Goal: Task Accomplishment & Management: Complete application form

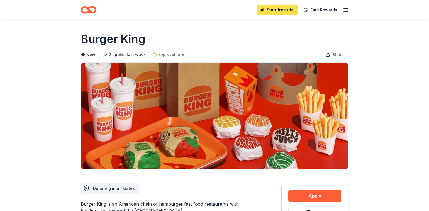
click at [287, 10] on link "Start free trial" at bounding box center [278, 10] width 42 height 10
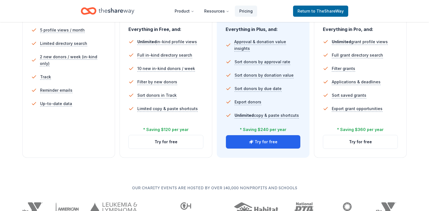
scroll to position [223, 0]
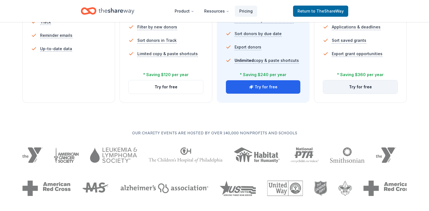
click at [368, 86] on button "Try for free" at bounding box center [360, 86] width 74 height 13
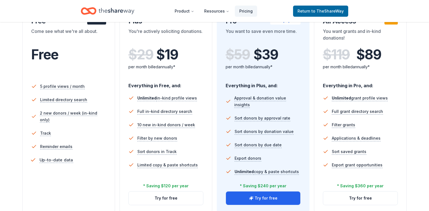
scroll to position [84, 0]
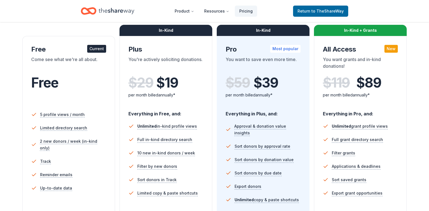
click at [92, 48] on div "Current" at bounding box center [96, 49] width 19 height 8
click at [69, 59] on div "Come see what we're all about." at bounding box center [68, 64] width 75 height 16
click at [52, 84] on span "Free" at bounding box center [44, 82] width 27 height 16
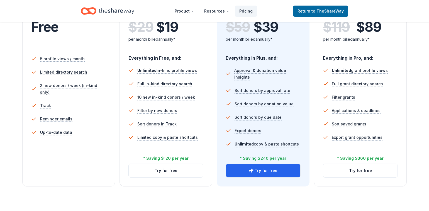
scroll to position [167, 0]
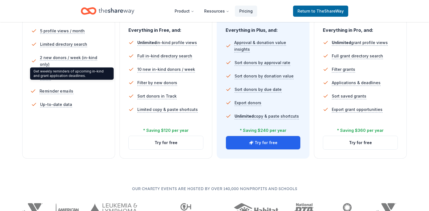
click at [56, 87] on span "Reminder emails" at bounding box center [57, 90] width 34 height 7
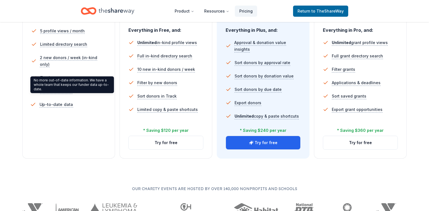
click at [63, 101] on span "Up-to-date data" at bounding box center [57, 104] width 34 height 7
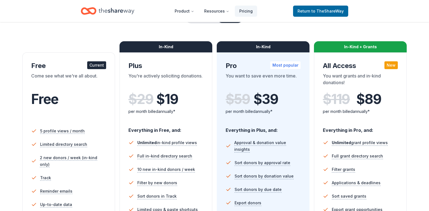
scroll to position [28, 0]
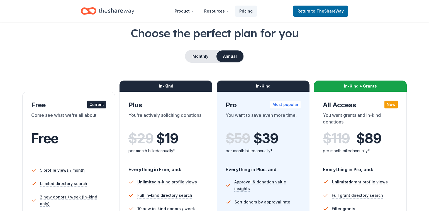
click at [179, 86] on div "In-Kind" at bounding box center [166, 86] width 93 height 11
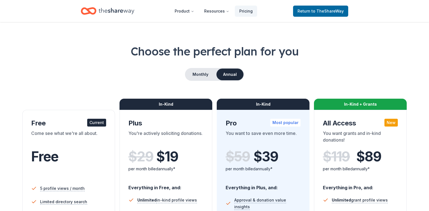
scroll to position [0, 0]
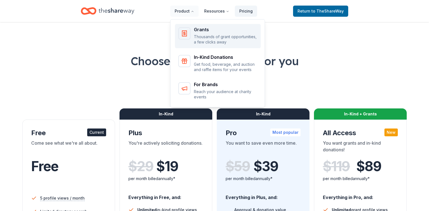
click at [220, 40] on p "Thousands of grant opportunities, a few clicks away" at bounding box center [226, 39] width 64 height 11
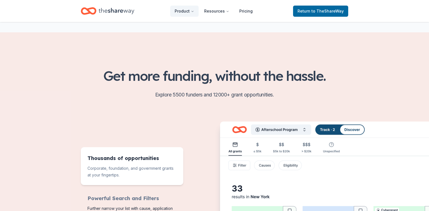
scroll to position [111, 0]
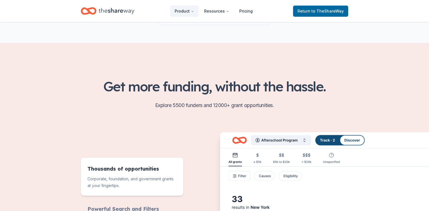
click at [196, 92] on h2 "Get more funding, without the hassle." at bounding box center [214, 87] width 267 height 16
click at [203, 85] on h2 "Get more funding, without the hassle." at bounding box center [214, 87] width 267 height 16
click at [179, 103] on p "Explore 5500 funders and 12000+ grant opportunities." at bounding box center [214, 105] width 267 height 9
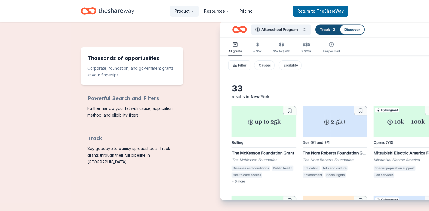
scroll to position [222, 0]
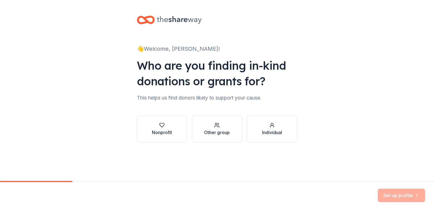
click at [204, 69] on div "Who are you finding in-kind donations or grants for?" at bounding box center [217, 73] width 160 height 31
click at [164, 129] on div "Nonprofit" at bounding box center [162, 132] width 20 height 7
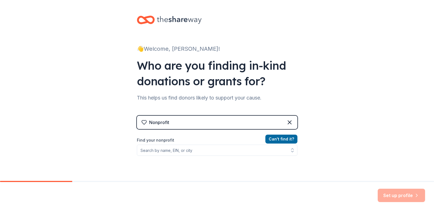
click at [180, 119] on div "Nonprofit" at bounding box center [217, 122] width 160 height 13
click at [178, 123] on div "Nonprofit" at bounding box center [217, 122] width 160 height 13
click at [180, 123] on div "Nonprofit" at bounding box center [217, 122] width 160 height 13
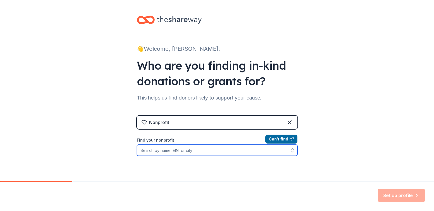
click at [160, 152] on input "Find your nonprofit" at bounding box center [217, 150] width 160 height 11
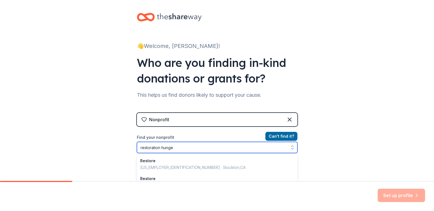
type input "restoration hunger"
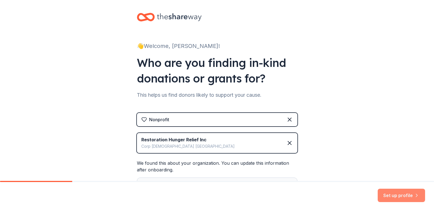
click at [393, 194] on button "Set up profile" at bounding box center [401, 195] width 47 height 13
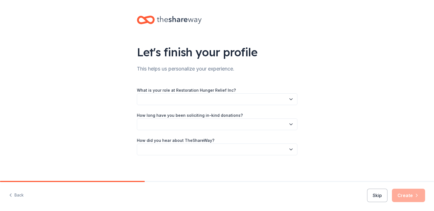
click at [196, 72] on div "This helps us personalize your experience." at bounding box center [217, 68] width 160 height 9
click at [208, 102] on button "button" at bounding box center [217, 99] width 160 height 12
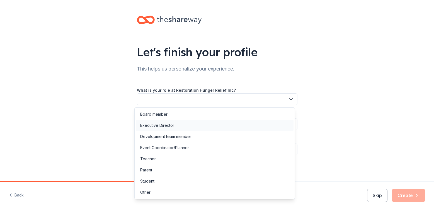
click at [164, 126] on div "Executive Director" at bounding box center [157, 125] width 34 height 7
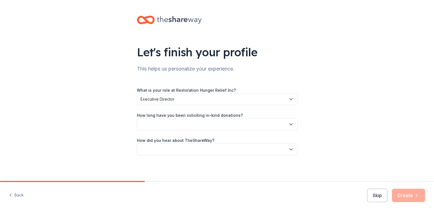
click at [195, 127] on button "button" at bounding box center [217, 124] width 160 height 12
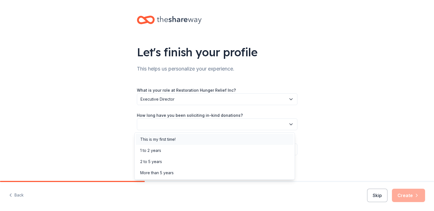
click at [177, 137] on div "This is my first time!" at bounding box center [215, 139] width 158 height 11
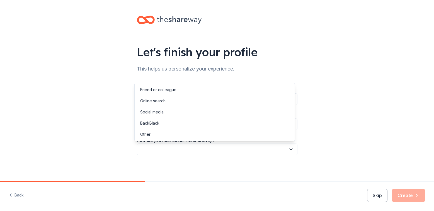
click at [195, 145] on button "button" at bounding box center [217, 149] width 160 height 12
click at [161, 101] on div "Online search" at bounding box center [152, 101] width 25 height 7
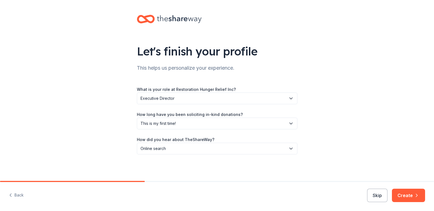
scroll to position [1, 0]
click at [405, 195] on button "Create" at bounding box center [408, 195] width 33 height 13
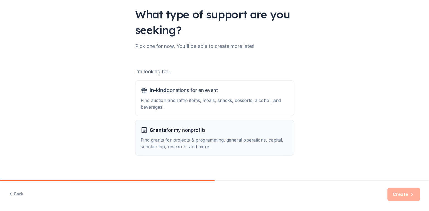
scroll to position [44, 0]
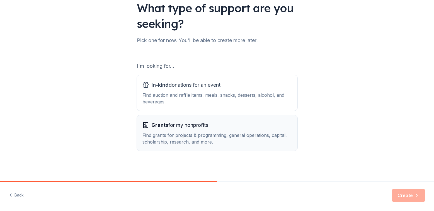
click at [196, 126] on span "Grants for my nonprofits" at bounding box center [179, 125] width 57 height 9
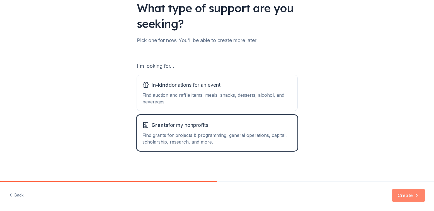
click at [410, 194] on button "Create" at bounding box center [408, 195] width 33 height 13
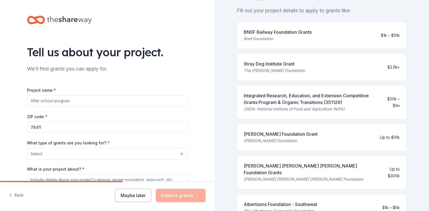
scroll to position [56, 0]
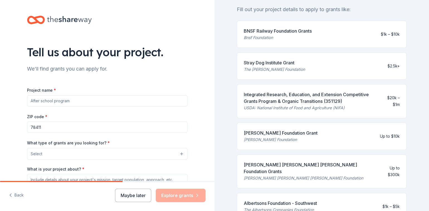
click at [280, 133] on div "[PERSON_NAME] Foundation Grant" at bounding box center [281, 133] width 74 height 7
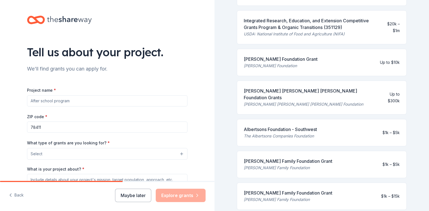
scroll to position [139, 0]
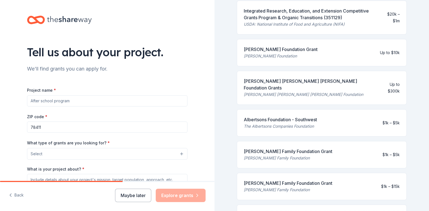
click at [295, 148] on div "[PERSON_NAME] Family Foundation Grant" at bounding box center [288, 151] width 89 height 7
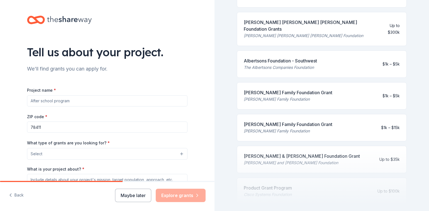
scroll to position [223, 0]
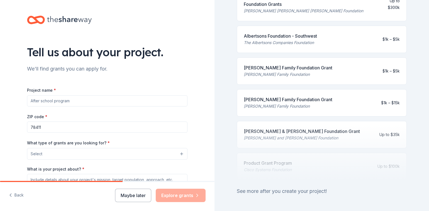
click at [385, 99] on div "[PERSON_NAME] Family Foundation [PERSON_NAME] Family Foundation $1k – $15k" at bounding box center [322, 102] width 170 height 27
click at [294, 96] on div "[PERSON_NAME] Family Foundation Grant" at bounding box center [288, 99] width 89 height 7
click at [275, 127] on div at bounding box center [322, 152] width 170 height 56
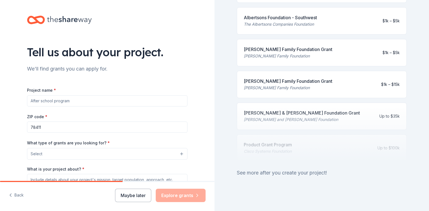
click at [54, 102] on input "Project name *" at bounding box center [107, 100] width 160 height 11
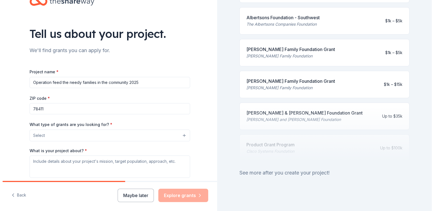
scroll to position [28, 0]
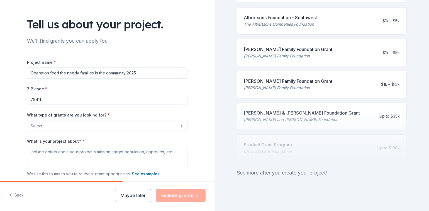
type input "Operation feed the needy families in the community 2025"
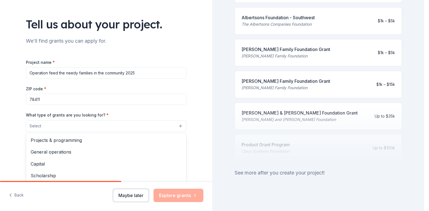
click at [68, 127] on button "Select" at bounding box center [106, 126] width 160 height 12
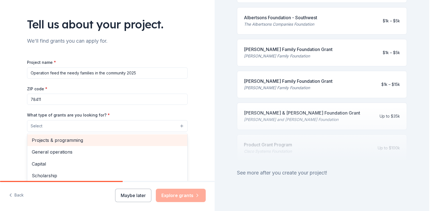
click at [73, 141] on span "Projects & programming" at bounding box center [107, 140] width 151 height 7
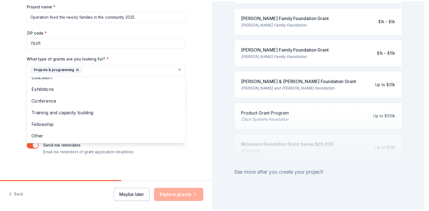
scroll to position [86, 0]
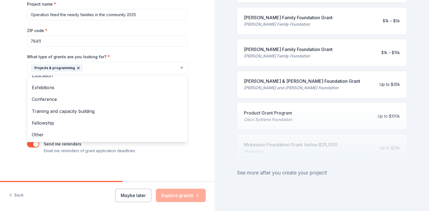
click at [309, 72] on div "Tell us about your project. We'll find grants you can apply for. Project name *…" at bounding box center [214, 105] width 429 height 211
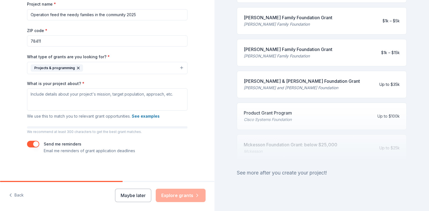
click at [104, 123] on div "Project name * Operation feed the needy families in the community 2025 ZIP code…" at bounding box center [107, 78] width 160 height 154
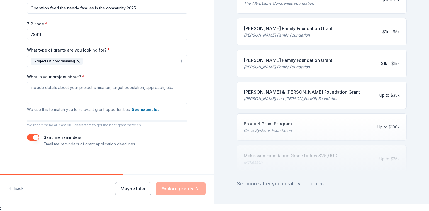
scroll to position [207, 0]
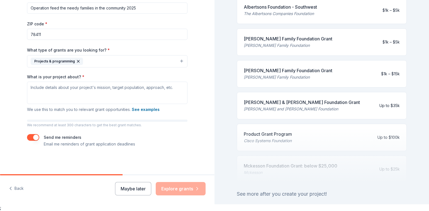
click at [288, 74] on div "[PERSON_NAME] Family Foundation" at bounding box center [288, 77] width 89 height 7
click at [394, 70] on div "$1k – $15k" at bounding box center [390, 73] width 19 height 7
click at [278, 106] on div "[PERSON_NAME] and [PERSON_NAME] Foundation" at bounding box center [302, 109] width 116 height 7
click at [274, 132] on div at bounding box center [322, 155] width 170 height 56
click at [272, 168] on div at bounding box center [322, 155] width 170 height 56
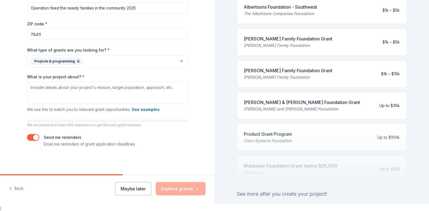
click at [283, 42] on div "[PERSON_NAME] Family Foundation" at bounding box center [288, 45] width 89 height 7
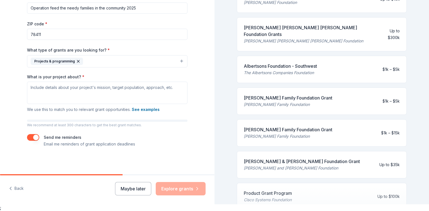
scroll to position [95, 0]
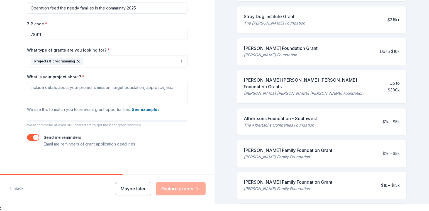
drag, startPoint x: 335, startPoint y: 81, endPoint x: 291, endPoint y: 80, distance: 44.0
click at [291, 80] on div "[PERSON_NAME] [PERSON_NAME] [PERSON_NAME] Foundation Grants [PERSON_NAME] [PERS…" at bounding box center [322, 87] width 170 height 34
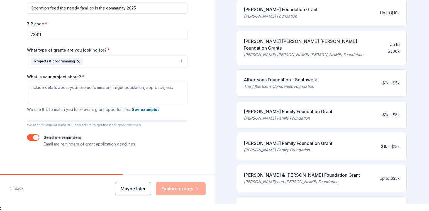
scroll to position [151, 0]
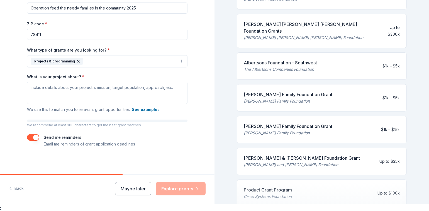
click at [52, 167] on div "Tell us about your project. We'll find grants you can apply for. Project name *…" at bounding box center [107, 40] width 178 height 267
click at [298, 59] on div "Albertsons Foundation - Southwest" at bounding box center [280, 62] width 73 height 7
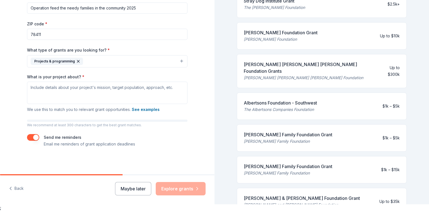
scroll to position [95, 0]
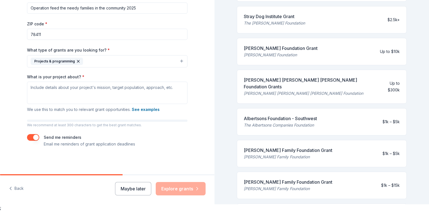
drag, startPoint x: 308, startPoint y: 47, endPoint x: 308, endPoint y: 50, distance: 3.6
click at [308, 50] on div "[PERSON_NAME] Foundation Grant" at bounding box center [281, 48] width 74 height 7
click at [303, 179] on div "[PERSON_NAME] Family Foundation Grant" at bounding box center [288, 182] width 89 height 7
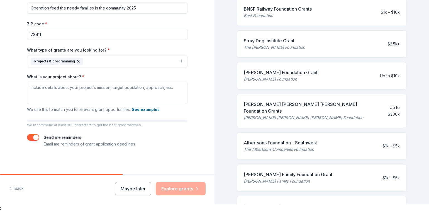
scroll to position [40, 0]
